Goal: Check status: Check status

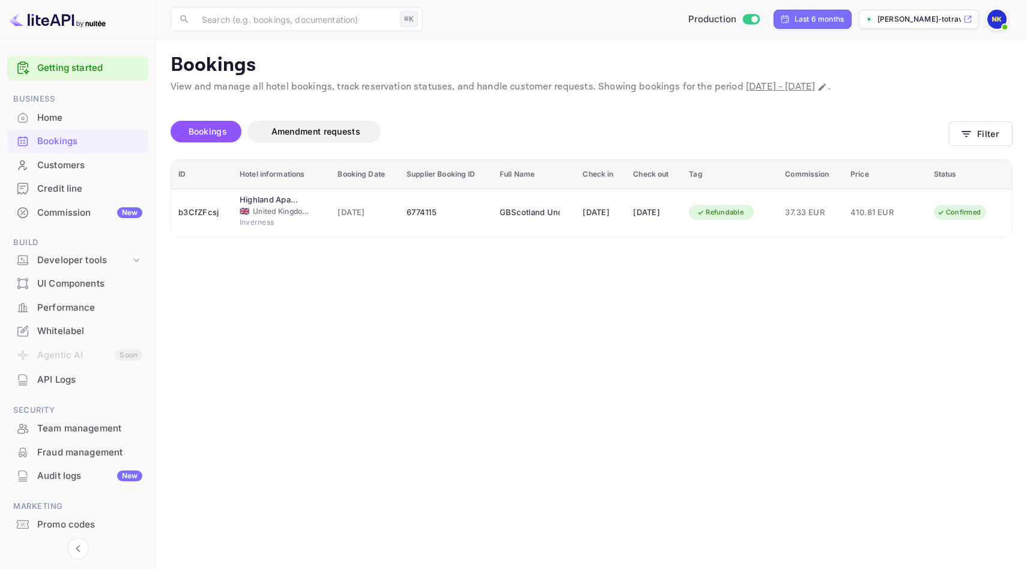
click at [57, 119] on div "Home" at bounding box center [89, 118] width 105 height 14
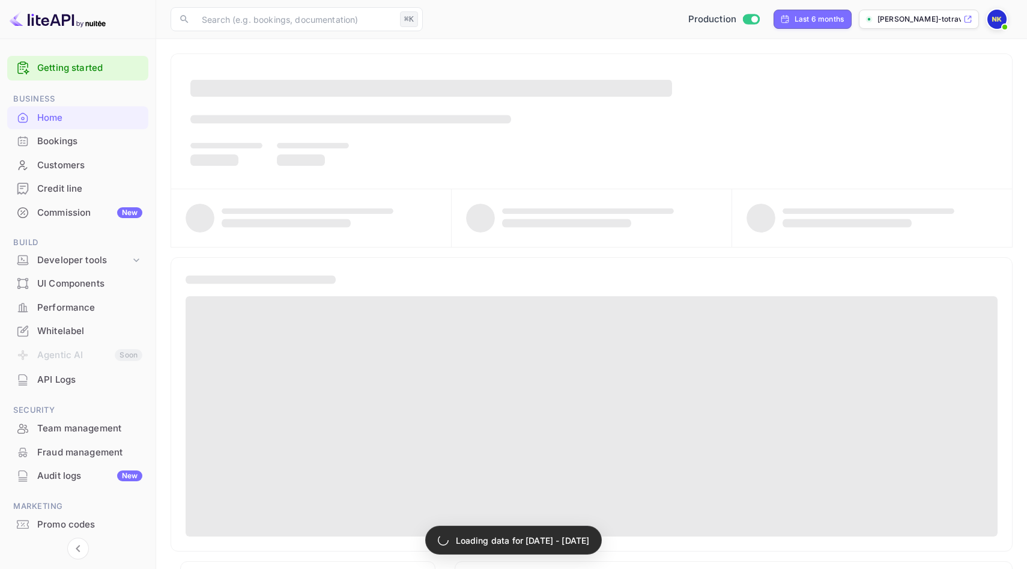
click at [63, 141] on div "Bookings" at bounding box center [89, 142] width 105 height 14
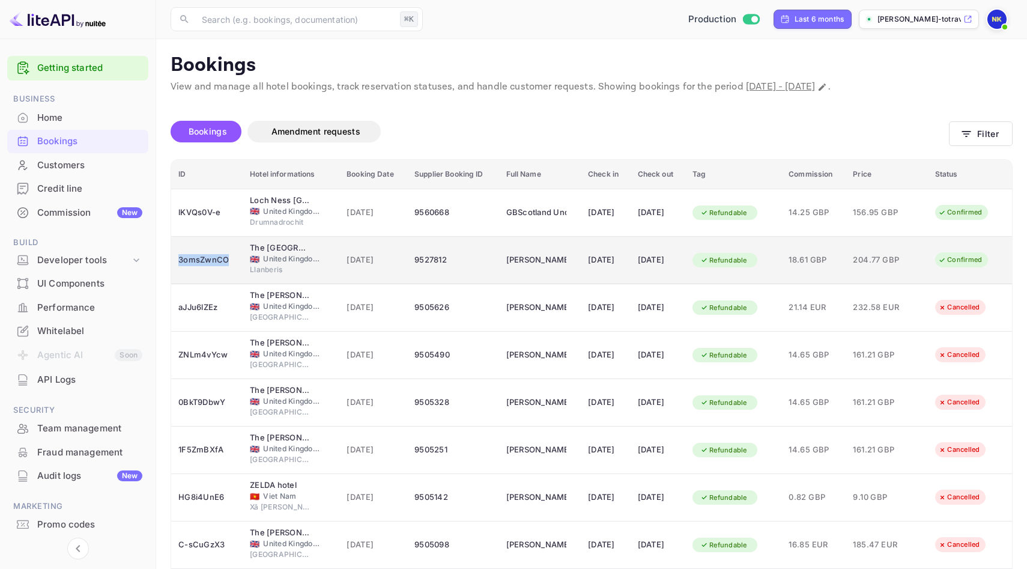
drag, startPoint x: 180, startPoint y: 260, endPoint x: 233, endPoint y: 260, distance: 53.5
click at [233, 260] on td "3omsZwnCO" at bounding box center [207, 260] width 72 height 47
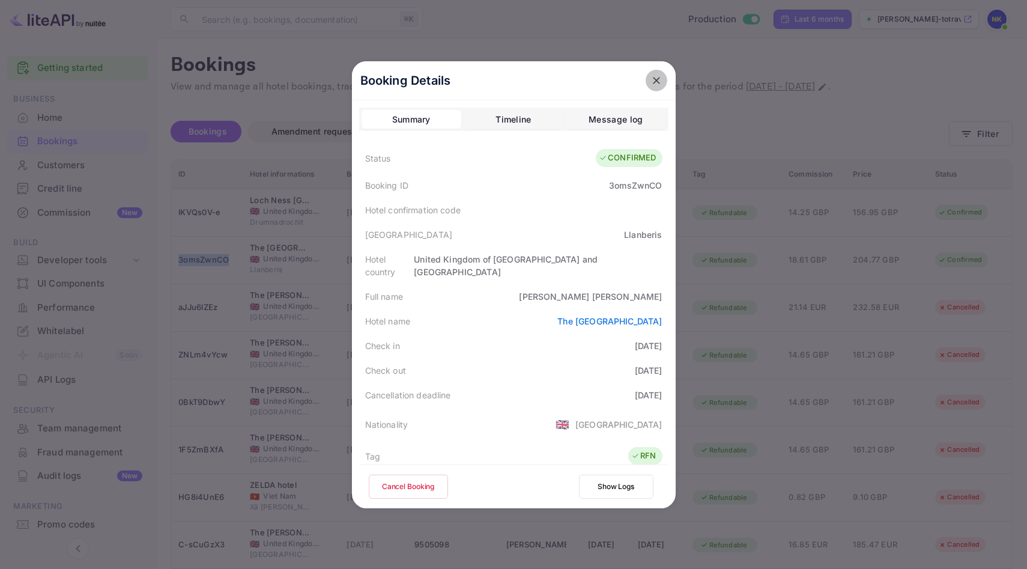
click at [654, 83] on icon "close" at bounding box center [656, 80] width 7 height 7
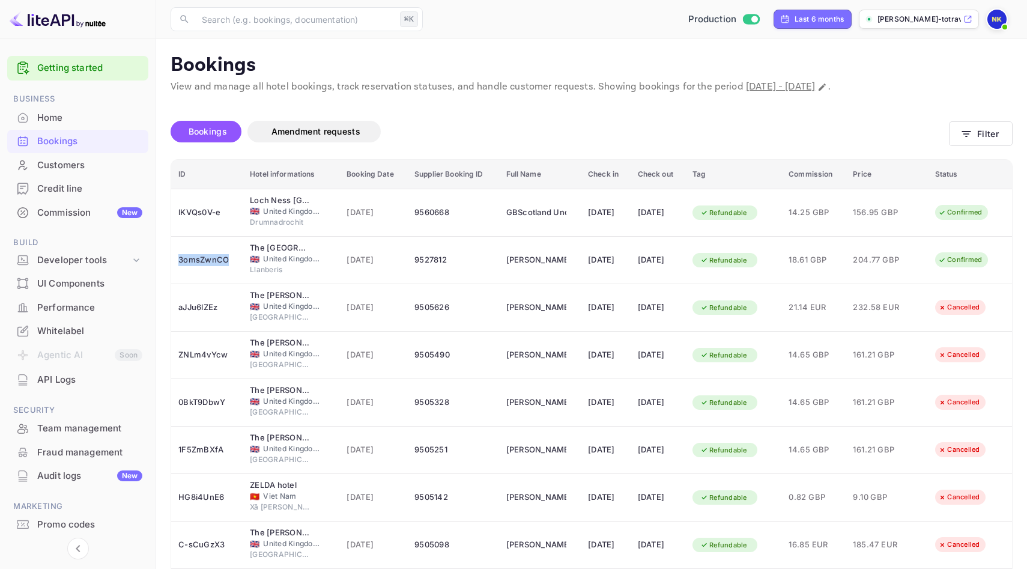
copy div "3omsZwnCO"
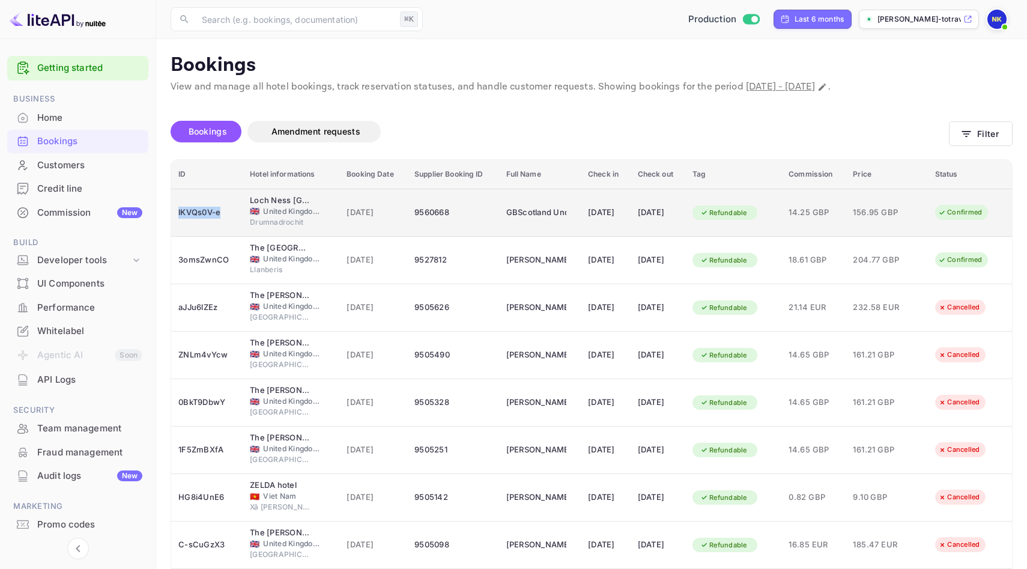
drag, startPoint x: 224, startPoint y: 213, endPoint x: 178, endPoint y: 212, distance: 46.3
click at [178, 212] on td "lKVQs0V-e" at bounding box center [207, 213] width 72 height 48
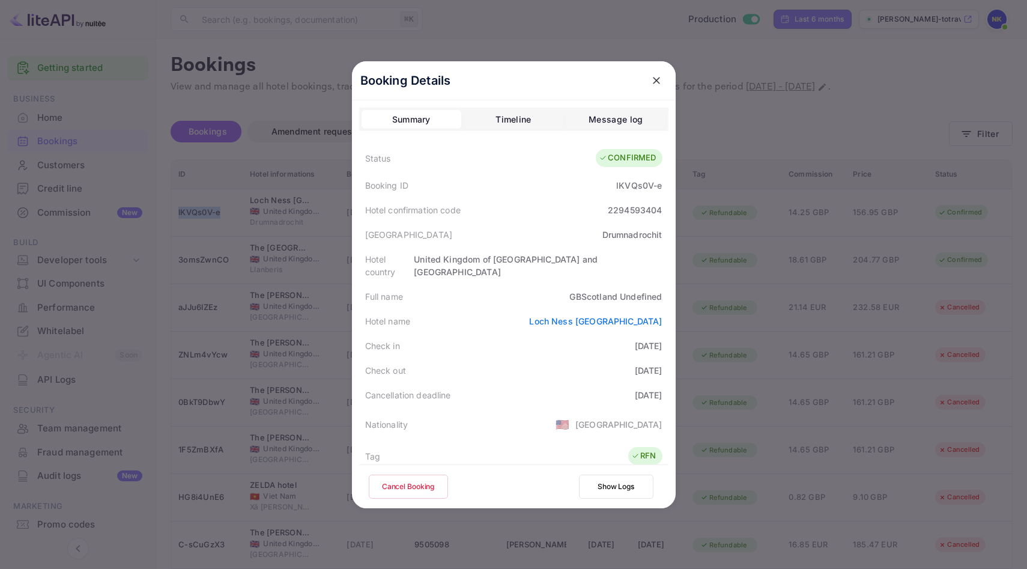
click at [654, 79] on icon "close" at bounding box center [656, 80] width 7 height 7
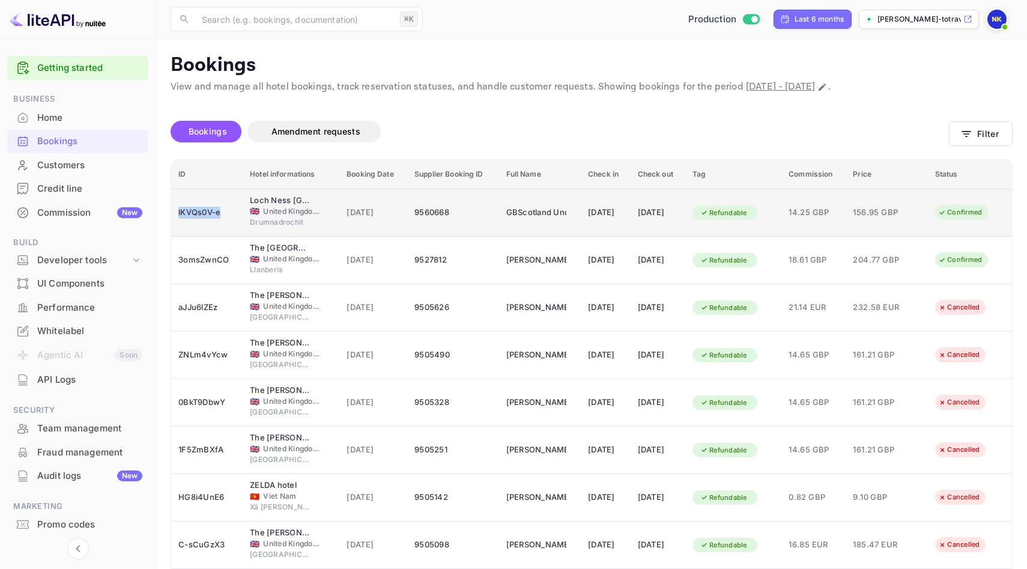
copy div "lKVQs0V-e"
click at [266, 200] on div "Loch Ness [GEOGRAPHIC_DATA]" at bounding box center [280, 201] width 60 height 12
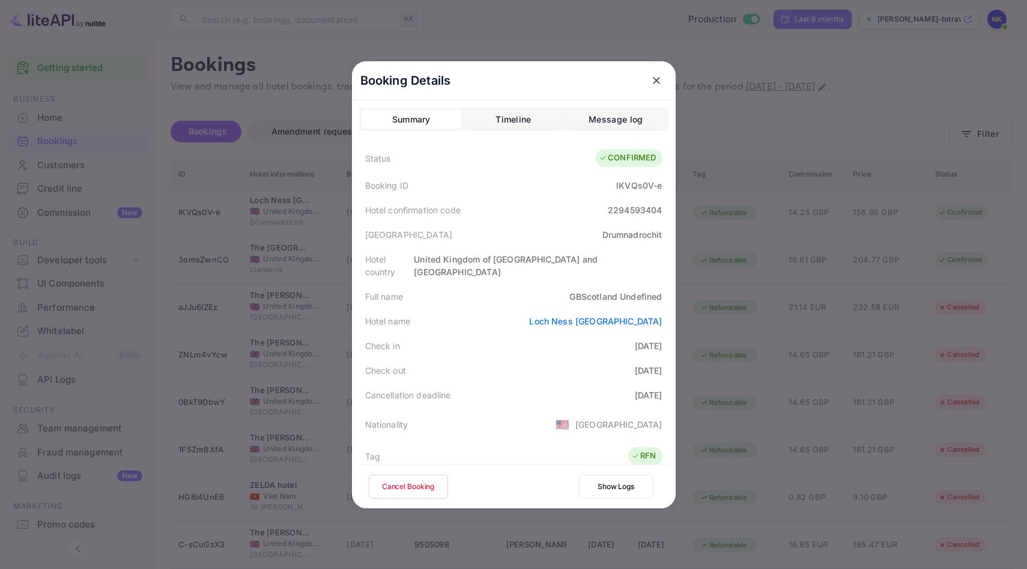
click at [561, 257] on div "United Kingdom of [GEOGRAPHIC_DATA] and [GEOGRAPHIC_DATA]" at bounding box center [538, 265] width 248 height 25
click at [620, 230] on div "Drumnadrochit" at bounding box center [633, 234] width 60 height 13
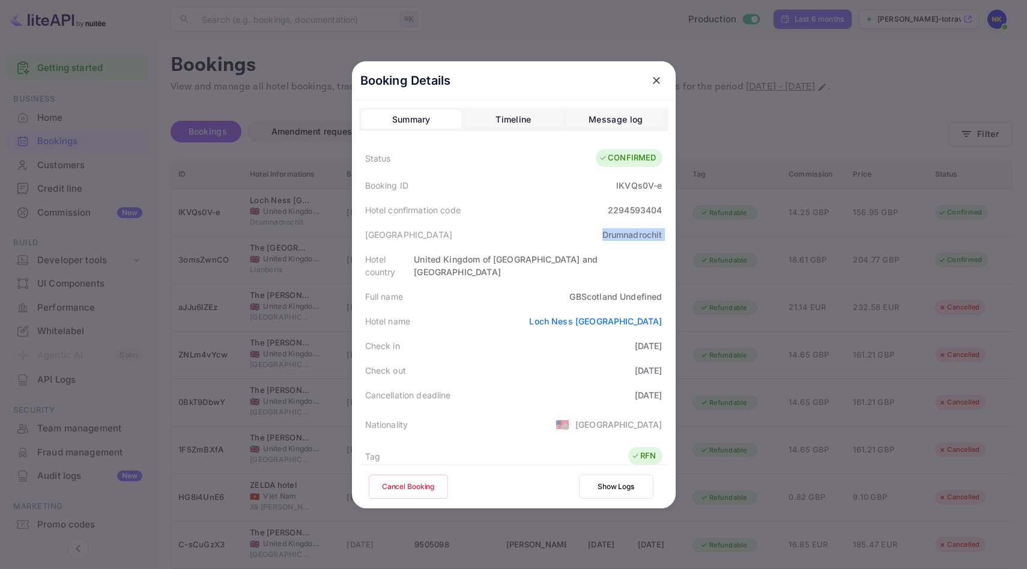
click at [620, 230] on div "Drumnadrochit" at bounding box center [633, 234] width 60 height 13
click at [568, 269] on div "Hotel country [GEOGRAPHIC_DATA] and [GEOGRAPHIC_DATA]" at bounding box center [513, 265] width 309 height 37
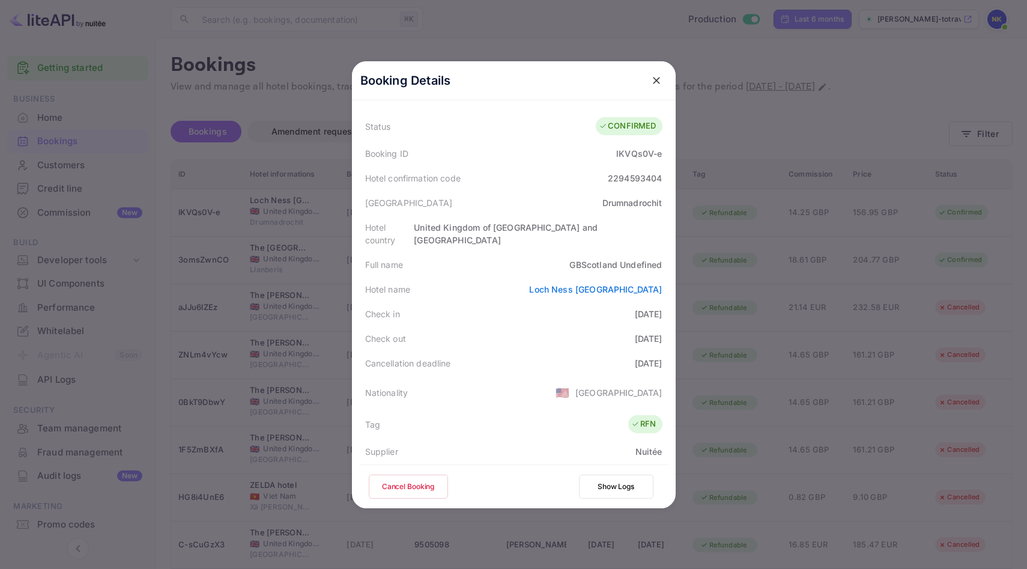
scroll to position [40, 0]
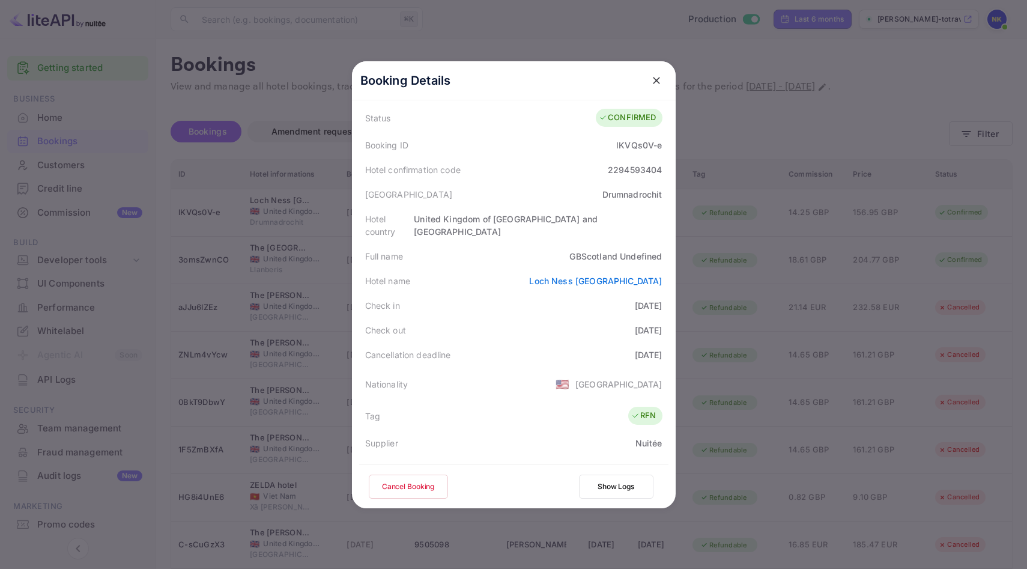
drag, startPoint x: 498, startPoint y: 268, endPoint x: 674, endPoint y: 270, distance: 175.5
click at [674, 270] on div "Booking Details Summary Timeline Message log Status CONFIRMED Booking ID lKVQs0…" at bounding box center [514, 244] width 324 height 447
copy link "Loch Ness [GEOGRAPHIC_DATA]"
click at [652, 85] on icon "close" at bounding box center [657, 81] width 12 height 12
